Goal: Task Accomplishment & Management: Complete application form

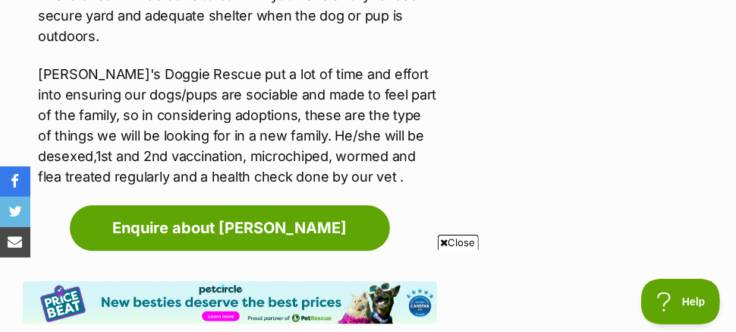
scroll to position [2113, 0]
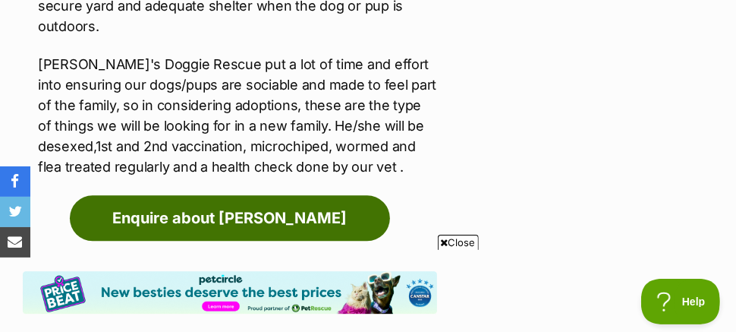
click at [231, 227] on link "Enquire about [PERSON_NAME]" at bounding box center [230, 218] width 320 height 46
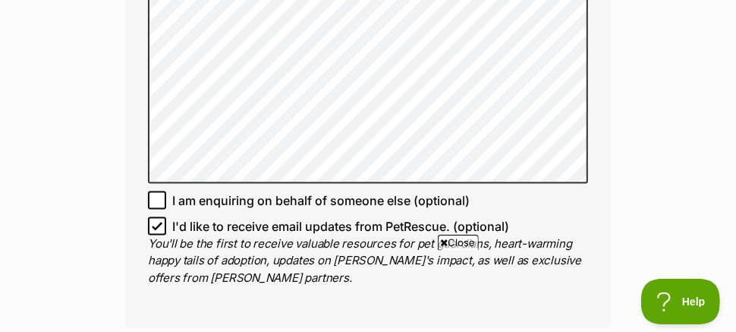
scroll to position [1124, 0]
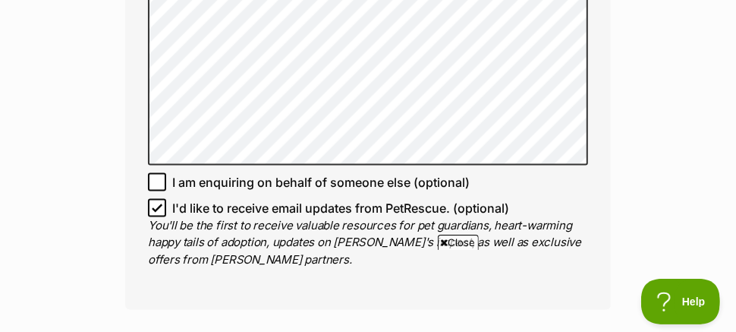
drag, startPoint x: 743, startPoint y: 16, endPoint x: 719, endPoint y: 115, distance: 102.2
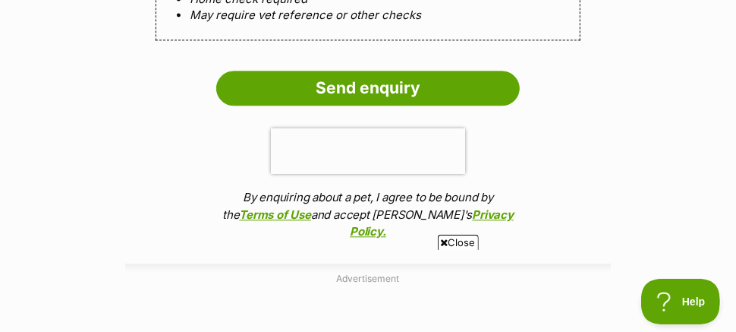
scroll to position [1728, 0]
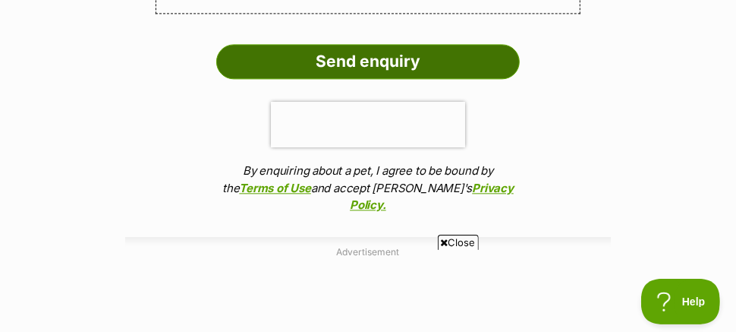
click at [433, 79] on input "Send enquiry" at bounding box center [368, 61] width 304 height 35
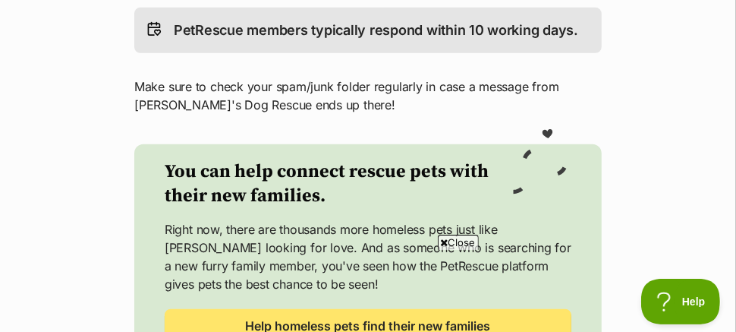
scroll to position [541, 0]
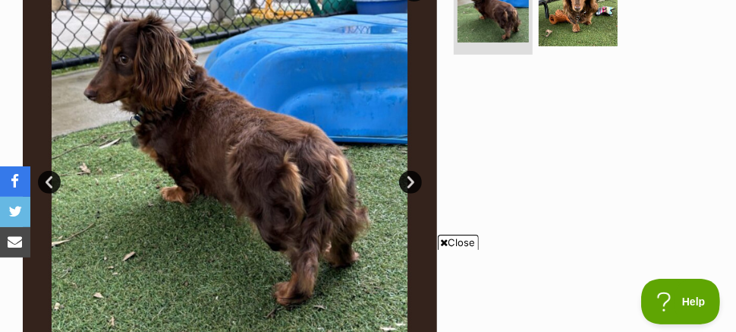
scroll to position [347, 0]
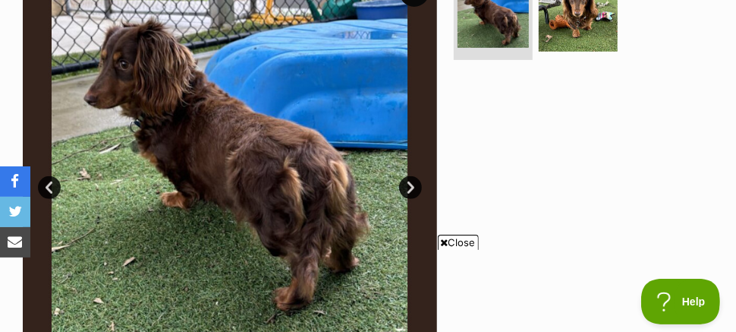
drag, startPoint x: 742, startPoint y: 18, endPoint x: 743, endPoint y: 46, distance: 28.1
click at [601, 54] on img at bounding box center [578, 12] width 83 height 83
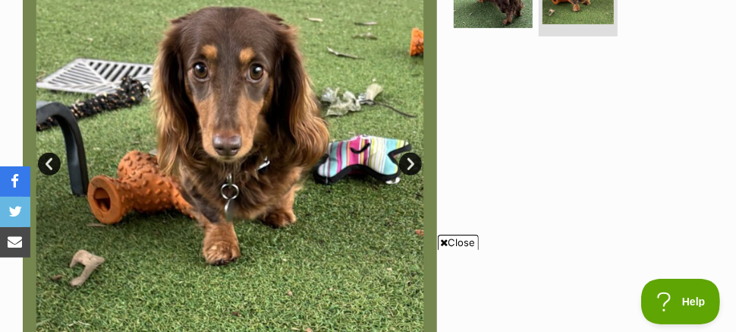
scroll to position [375, 0]
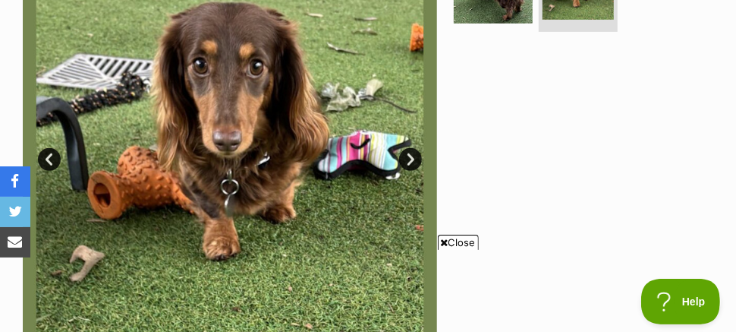
click at [449, 247] on span "Close" at bounding box center [458, 242] width 41 height 15
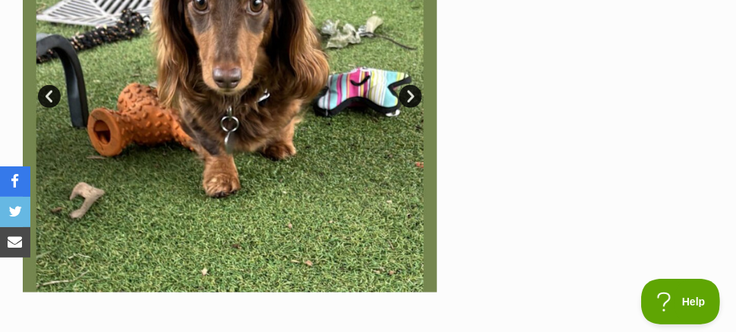
scroll to position [378, 0]
